Goal: Task Accomplishment & Management: Manage account settings

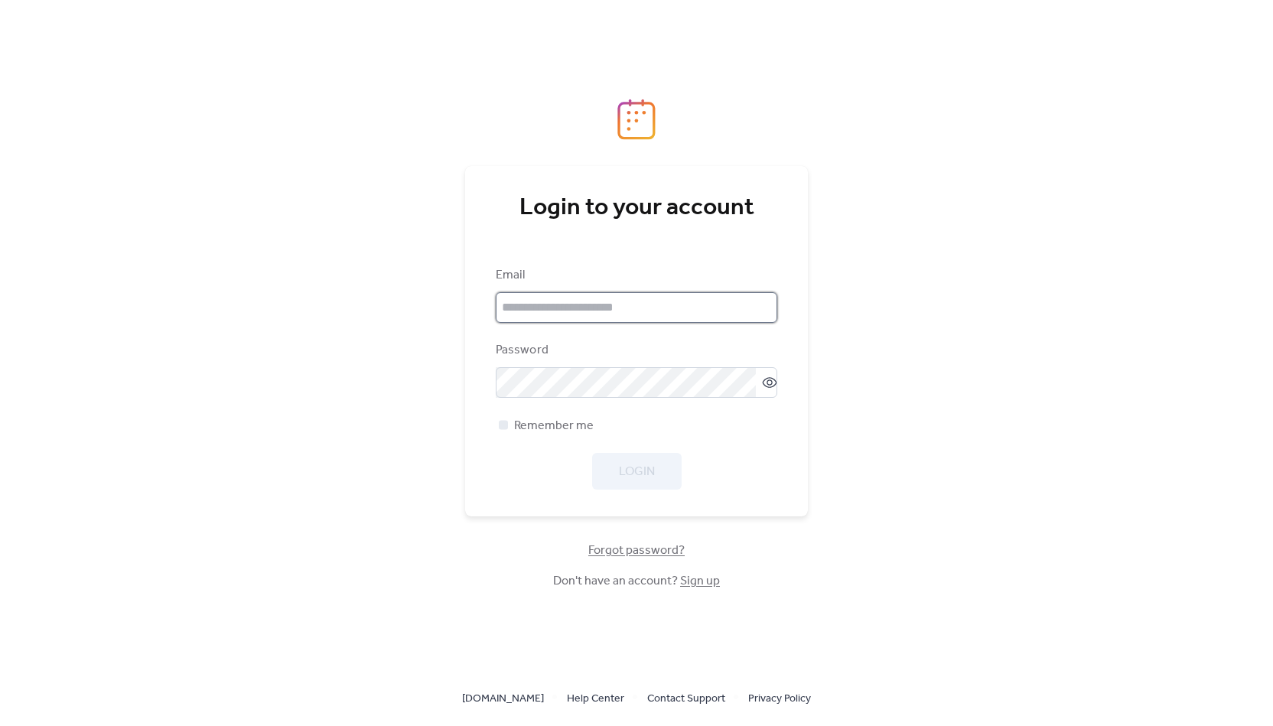
click at [661, 311] on input "email" at bounding box center [637, 307] width 282 height 31
paste input "**********"
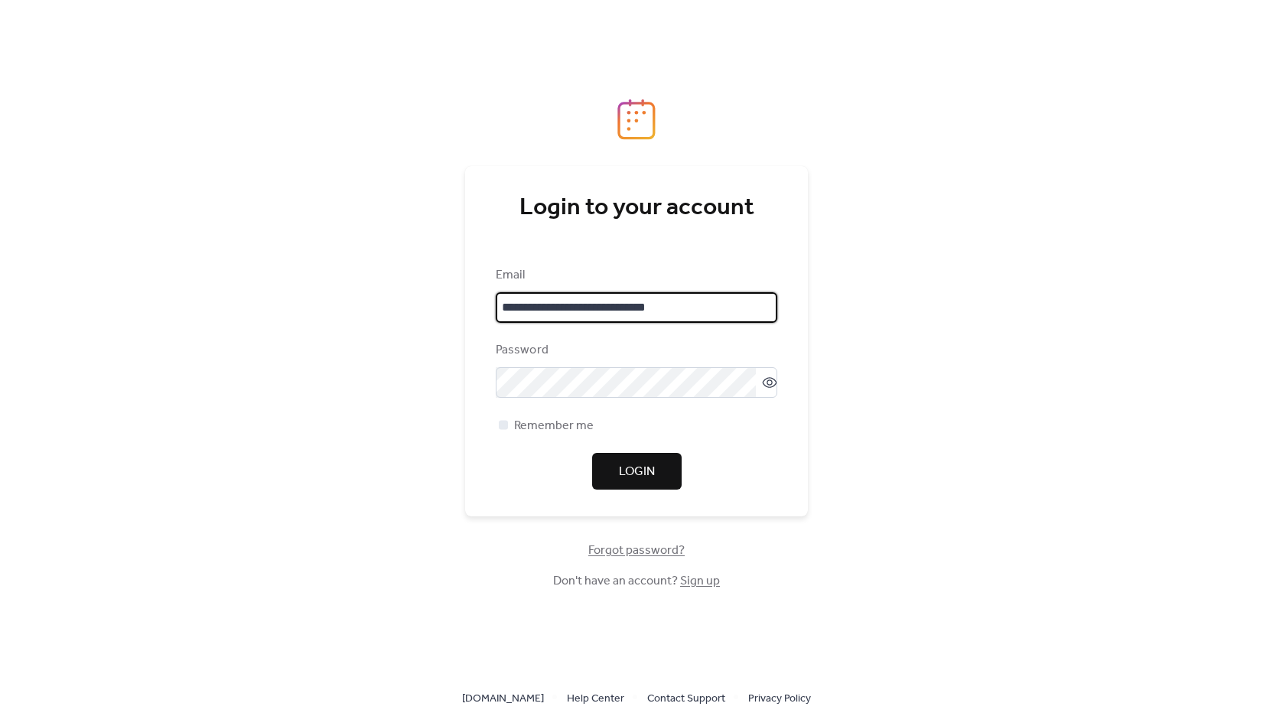
type input "**********"
click at [624, 470] on span "Login" at bounding box center [637, 472] width 36 height 18
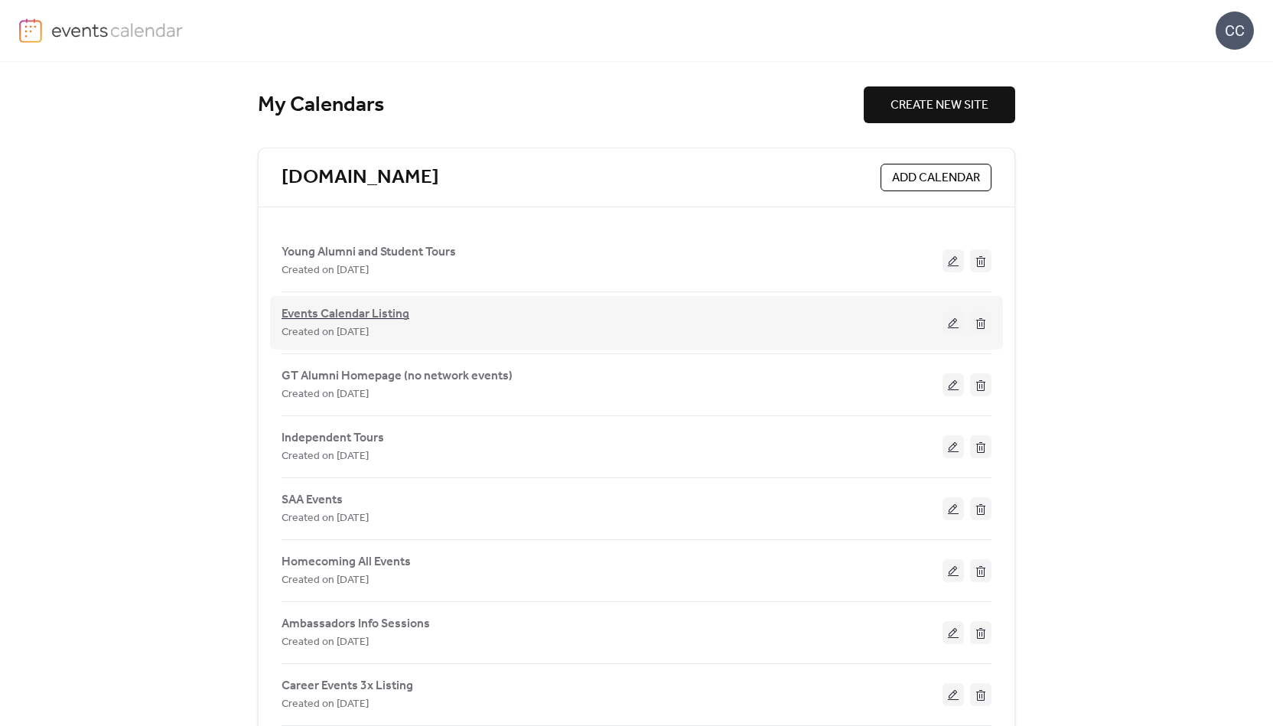
click at [344, 313] on span "Events Calendar Listing" at bounding box center [346, 314] width 128 height 18
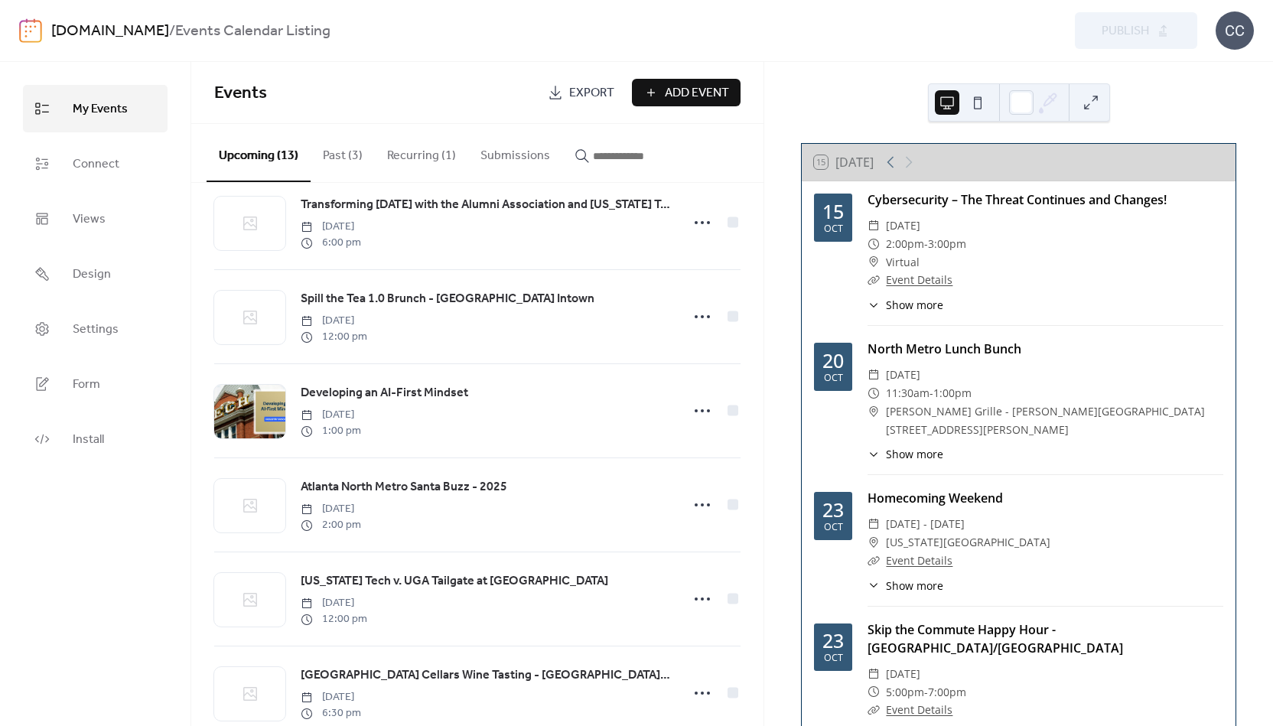
scroll to position [727, 0]
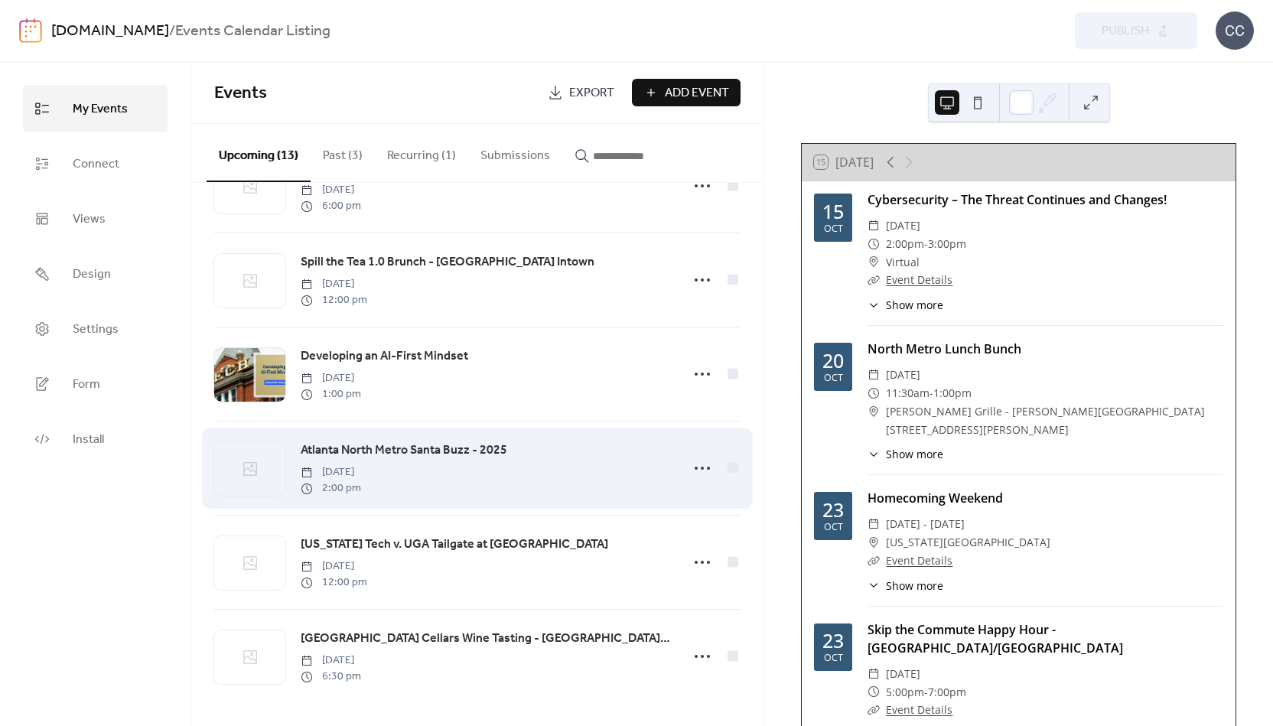
click at [404, 445] on span "Atlanta North Metro Santa Buzz - 2025" at bounding box center [404, 451] width 207 height 18
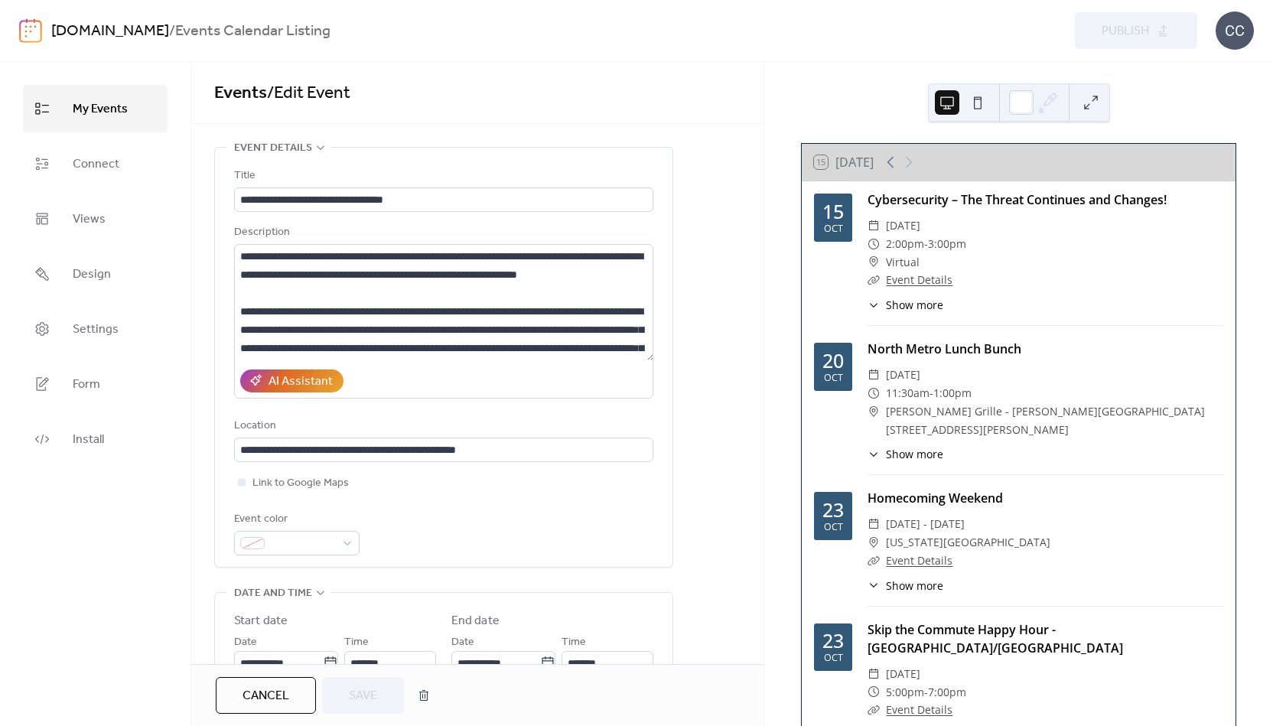
click at [514, 90] on span "Events / Edit Event" at bounding box center [477, 93] width 526 height 31
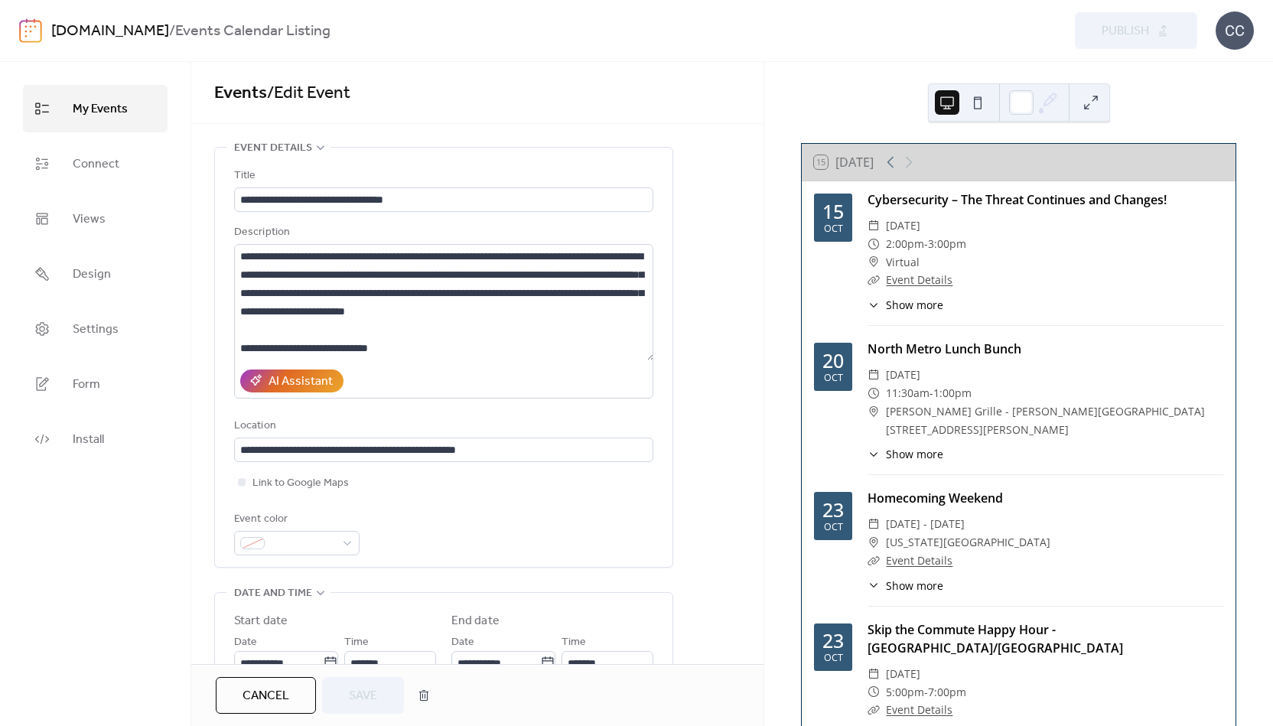
click at [269, 702] on span "Cancel" at bounding box center [266, 696] width 47 height 18
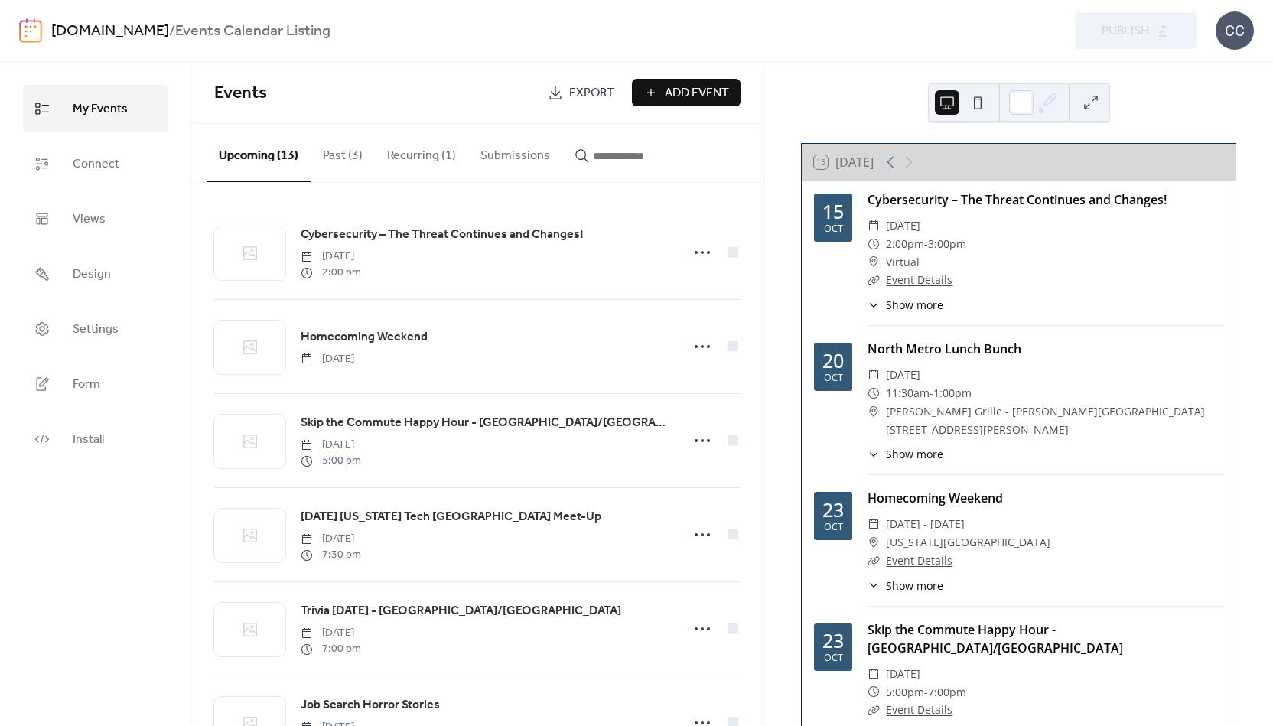
click at [446, 155] on button "Recurring (1)" at bounding box center [421, 152] width 93 height 57
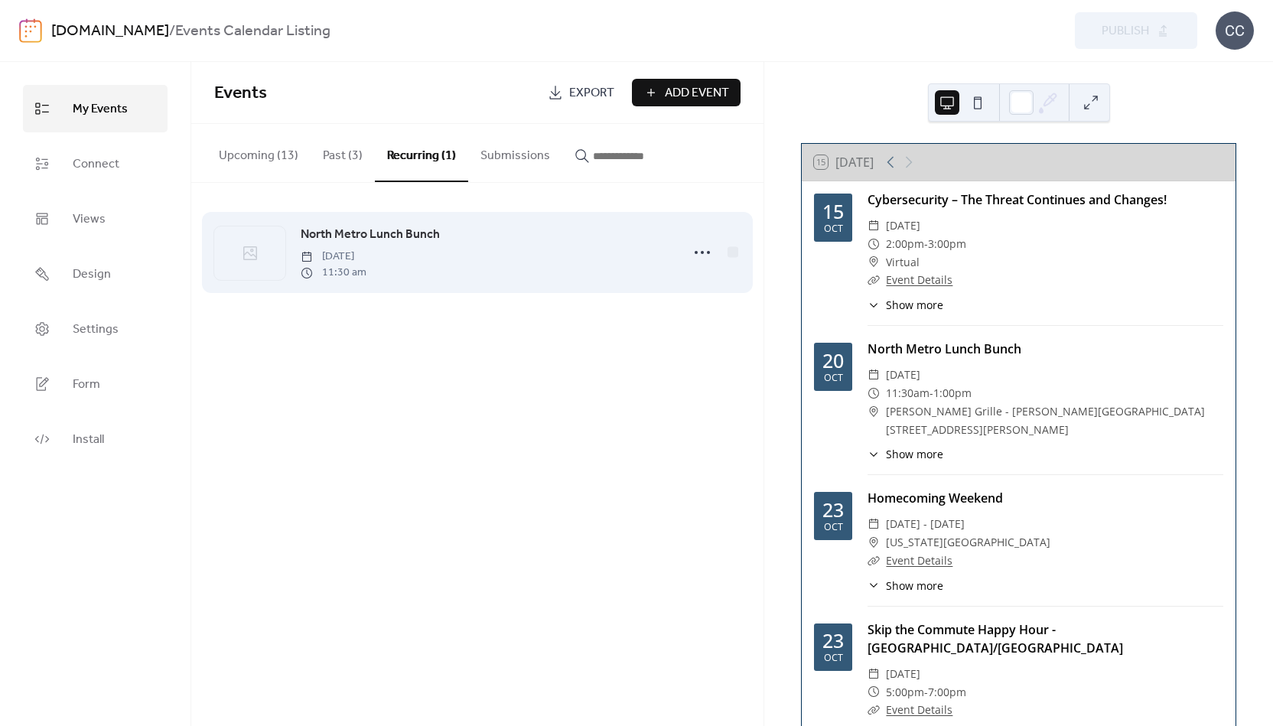
click at [387, 230] on span "North Metro Lunch Bunch" at bounding box center [370, 235] width 139 height 18
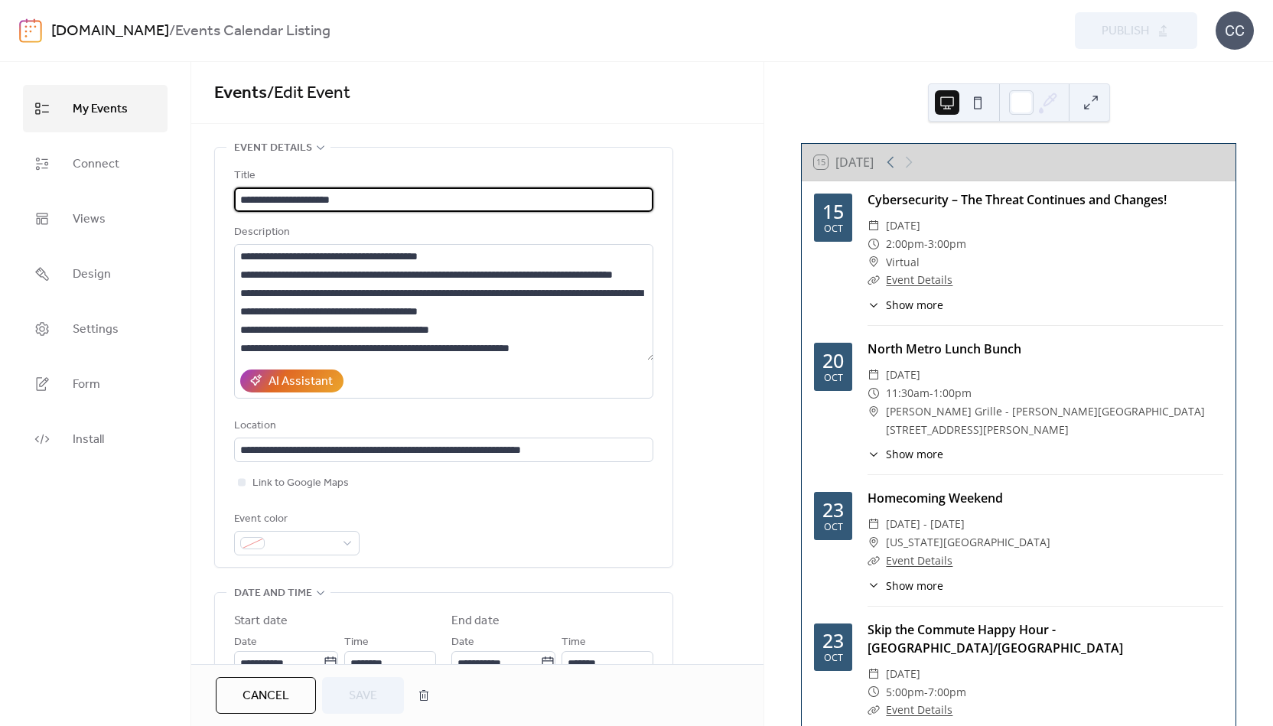
click at [278, 687] on span "Cancel" at bounding box center [266, 696] width 47 height 18
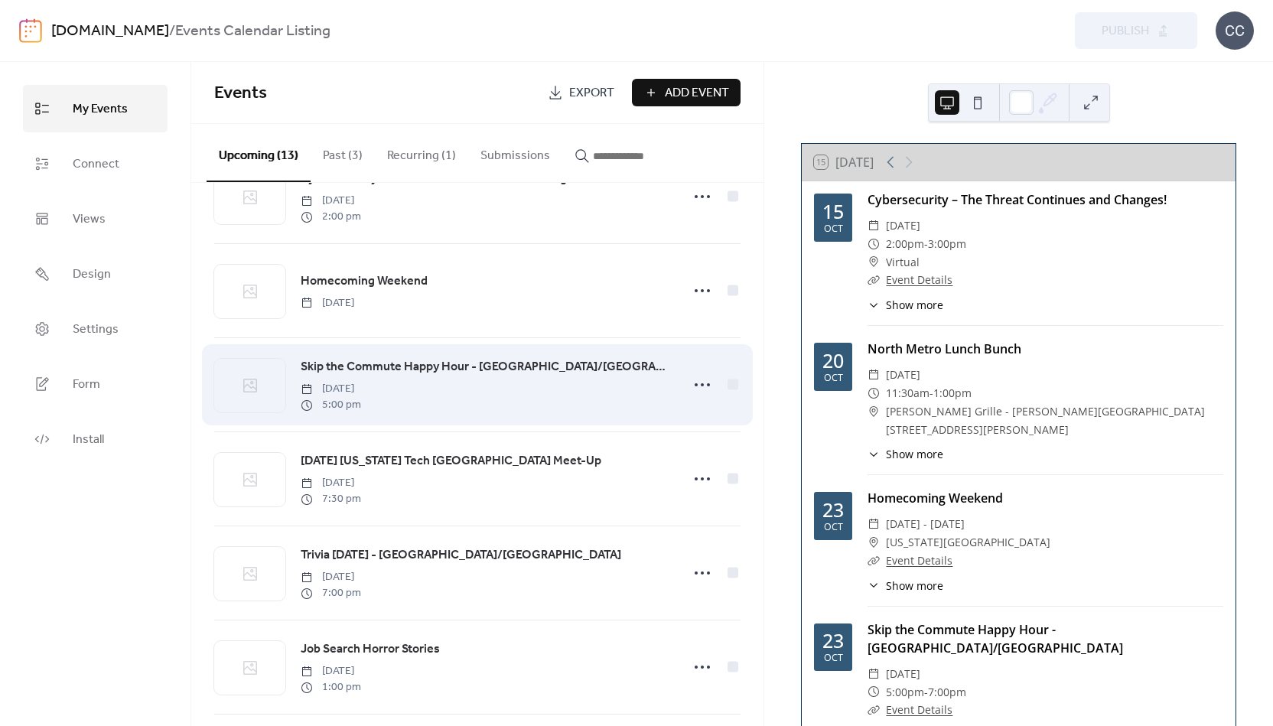
scroll to position [77, 0]
